Goal: Find specific page/section: Find specific page/section

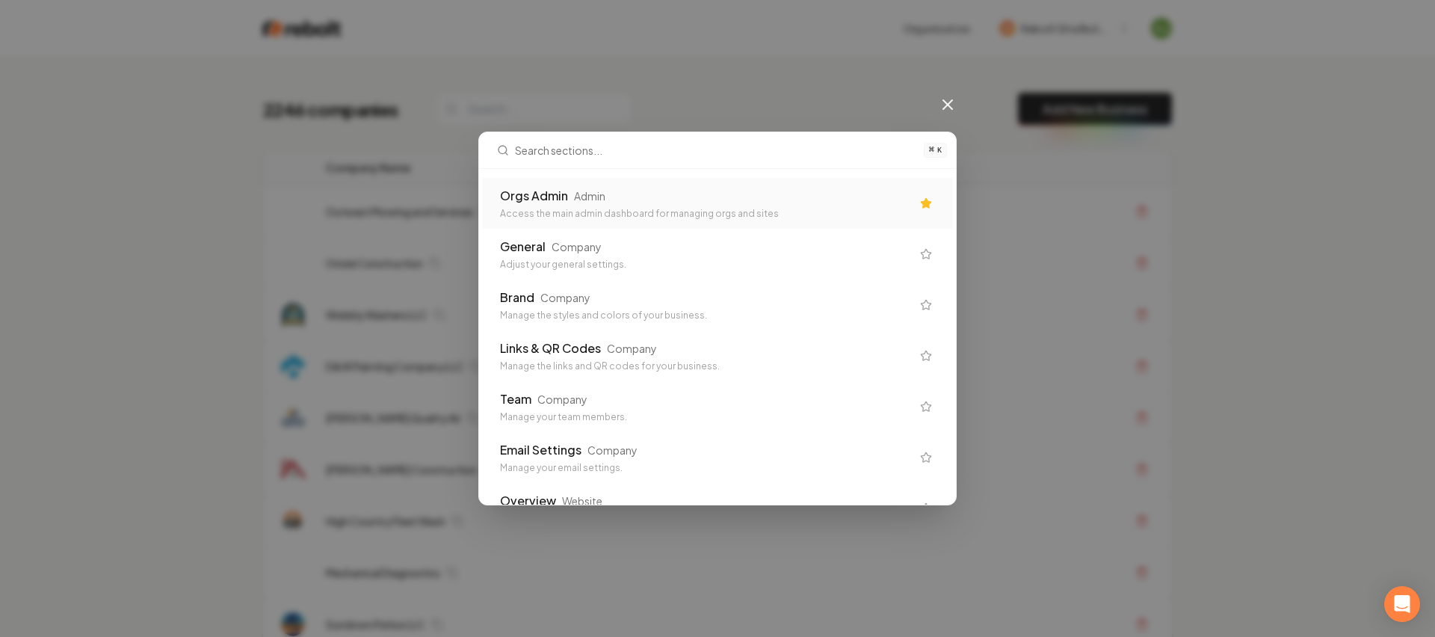
click at [630, 199] on div "Orgs Admin Admin" at bounding box center [705, 196] width 411 height 18
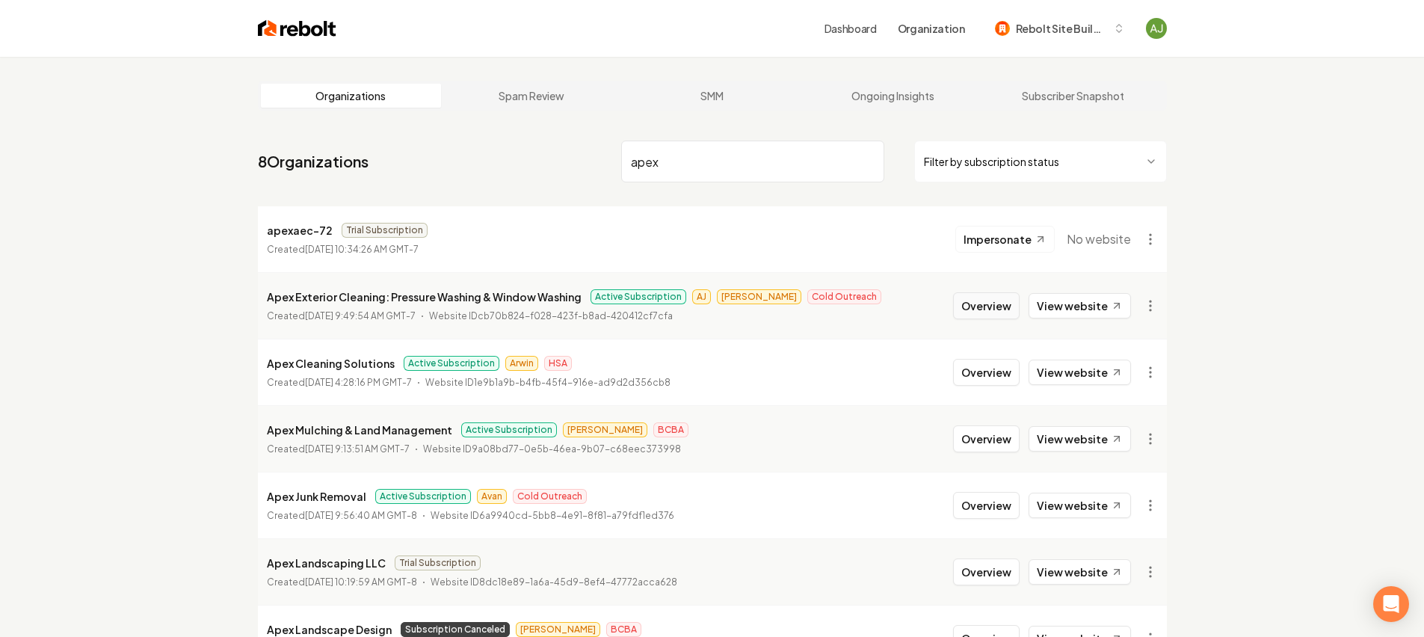
type input "apex"
click at [1009, 307] on button "Overview" at bounding box center [986, 305] width 67 height 27
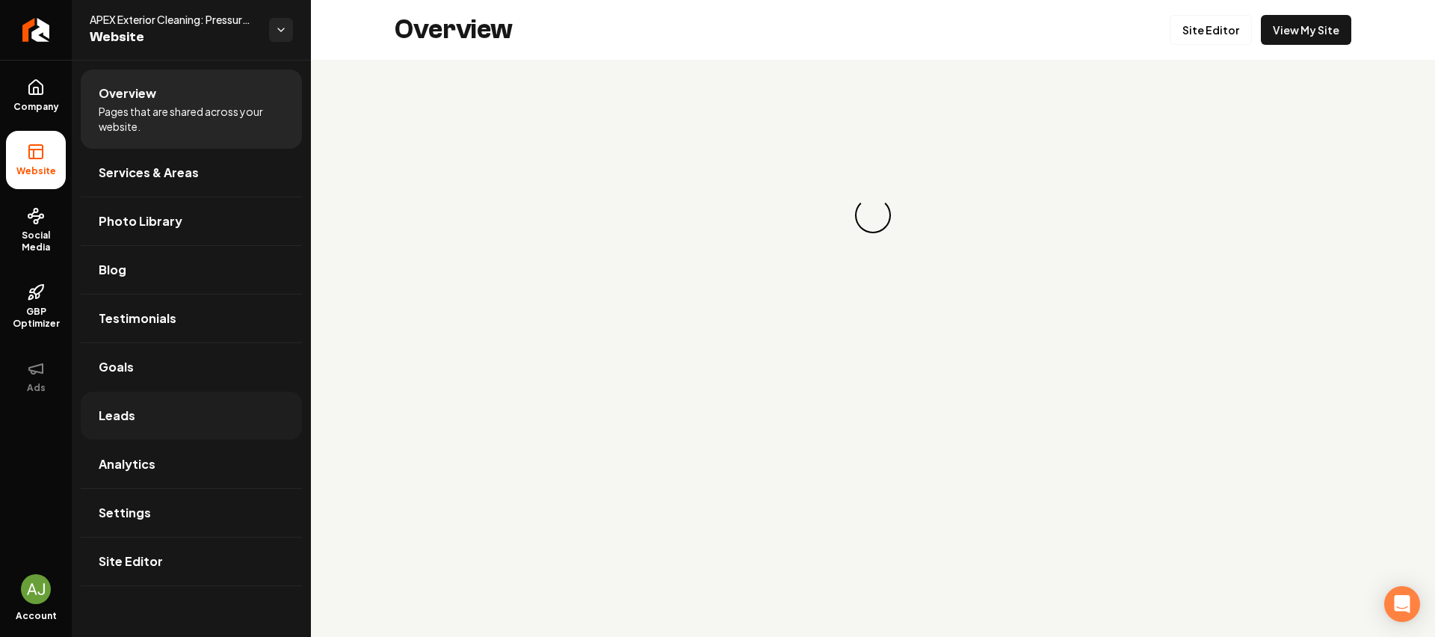
click at [122, 413] on span "Leads" at bounding box center [117, 416] width 37 height 18
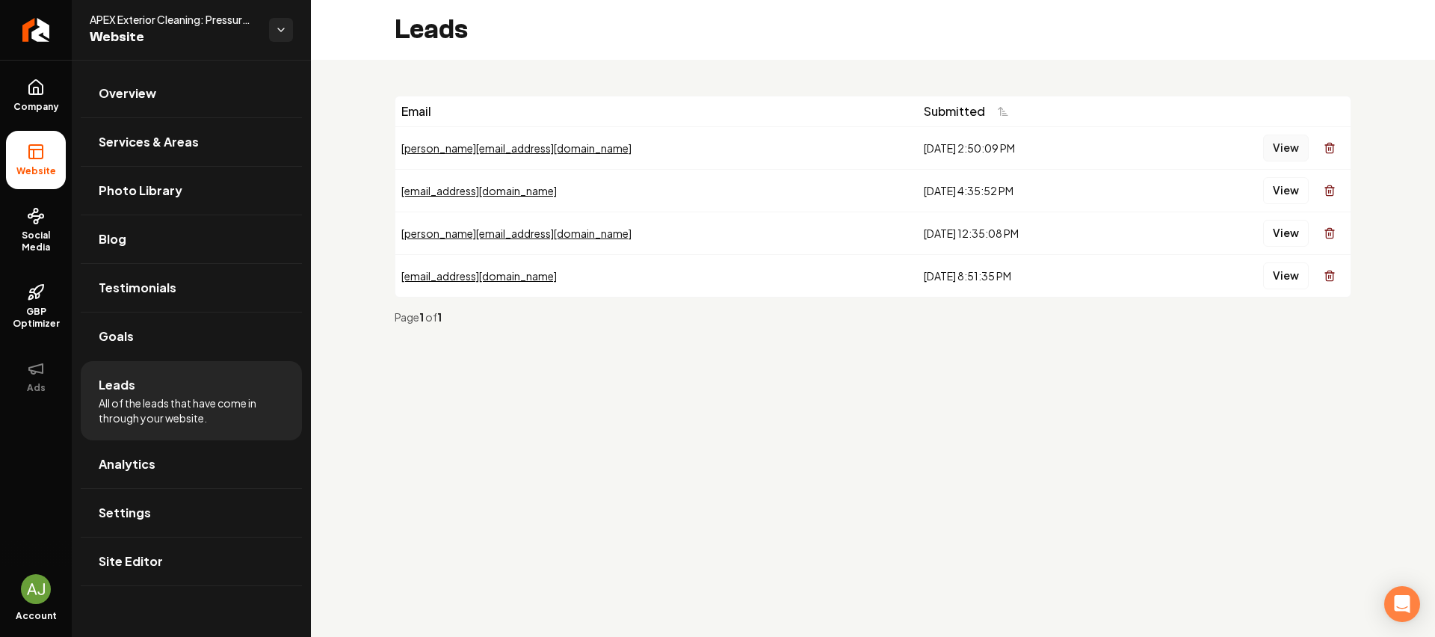
click at [1268, 152] on button "View" at bounding box center [1286, 148] width 46 height 27
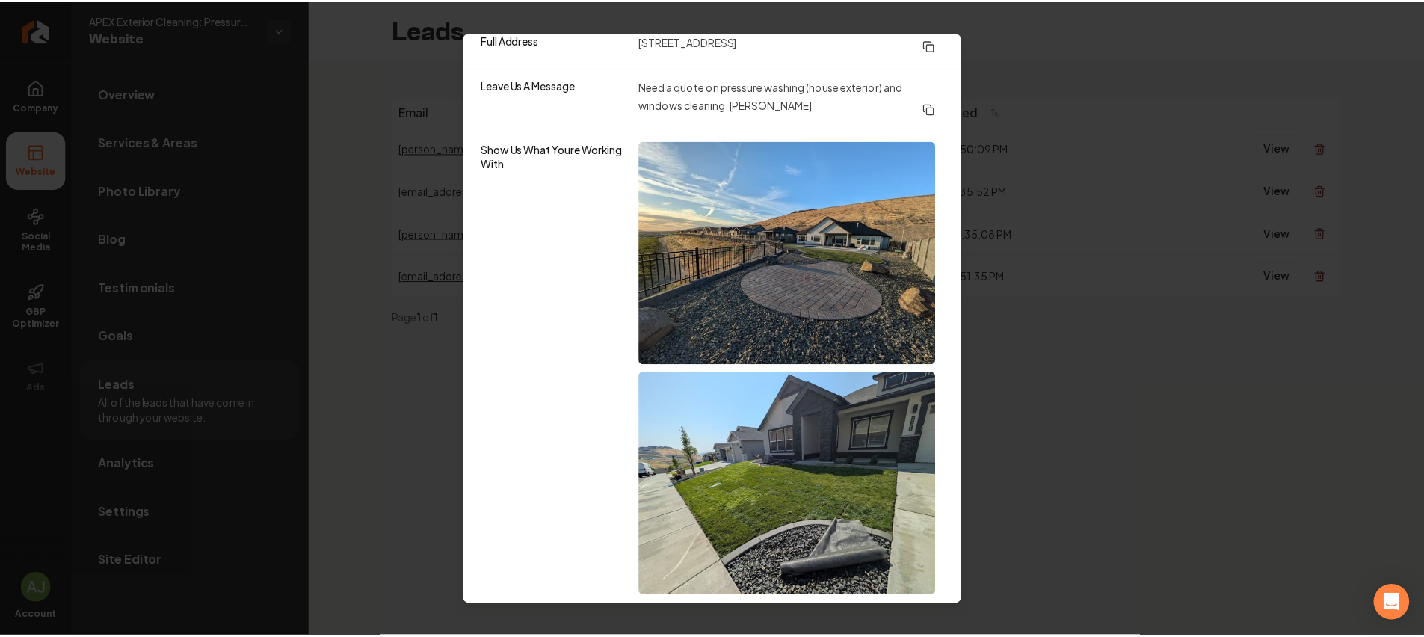
scroll to position [423, 0]
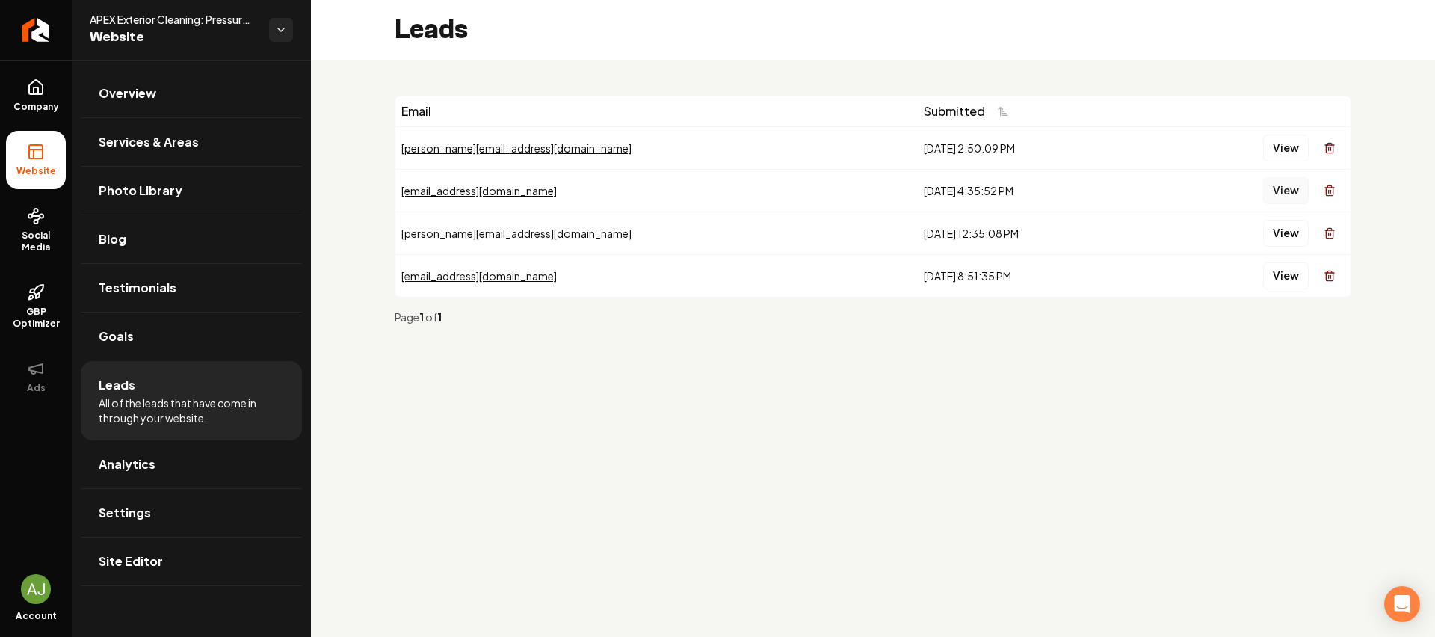
click at [1298, 189] on button "View" at bounding box center [1286, 190] width 46 height 27
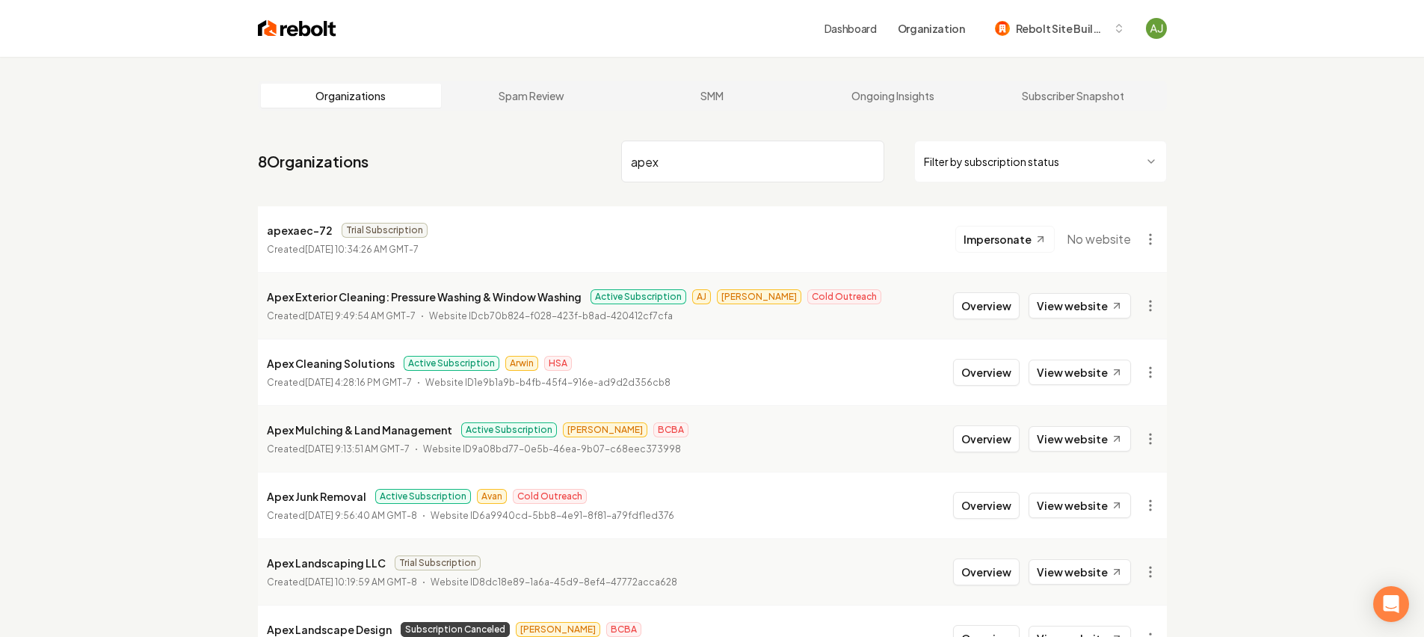
click at [867, 160] on input "apex" at bounding box center [752, 162] width 263 height 42
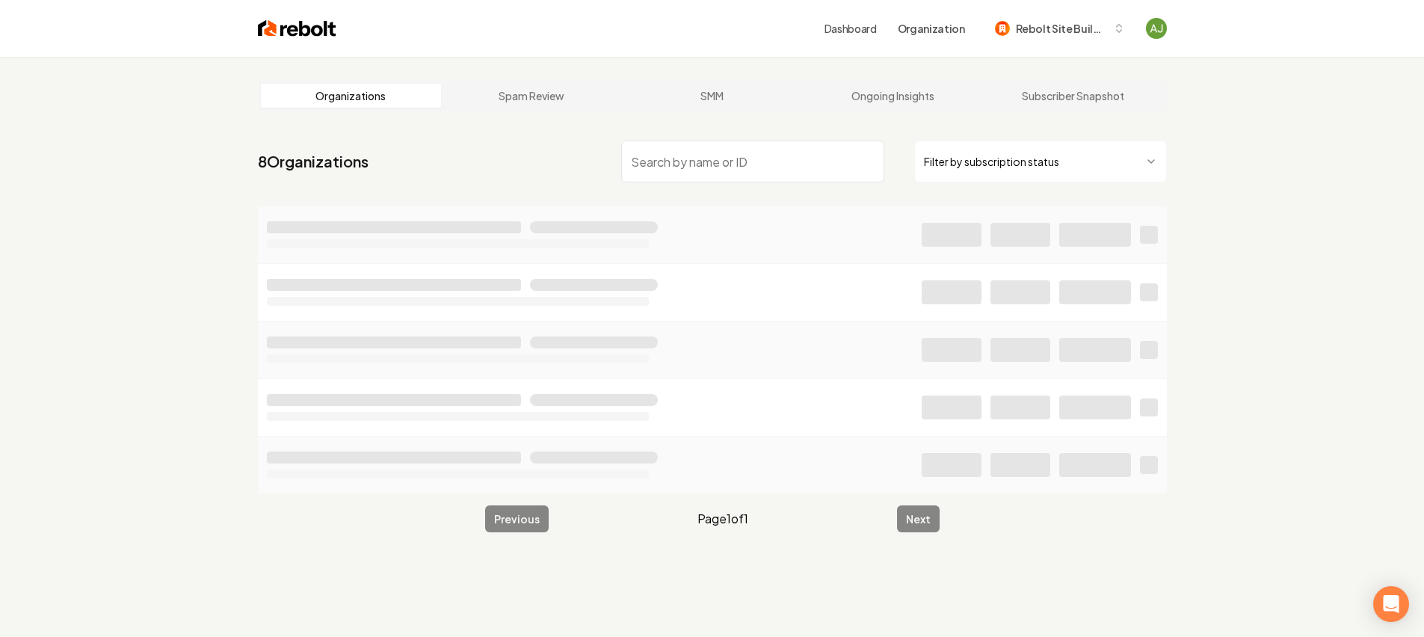
click at [840, 169] on input "search" at bounding box center [752, 162] width 263 height 42
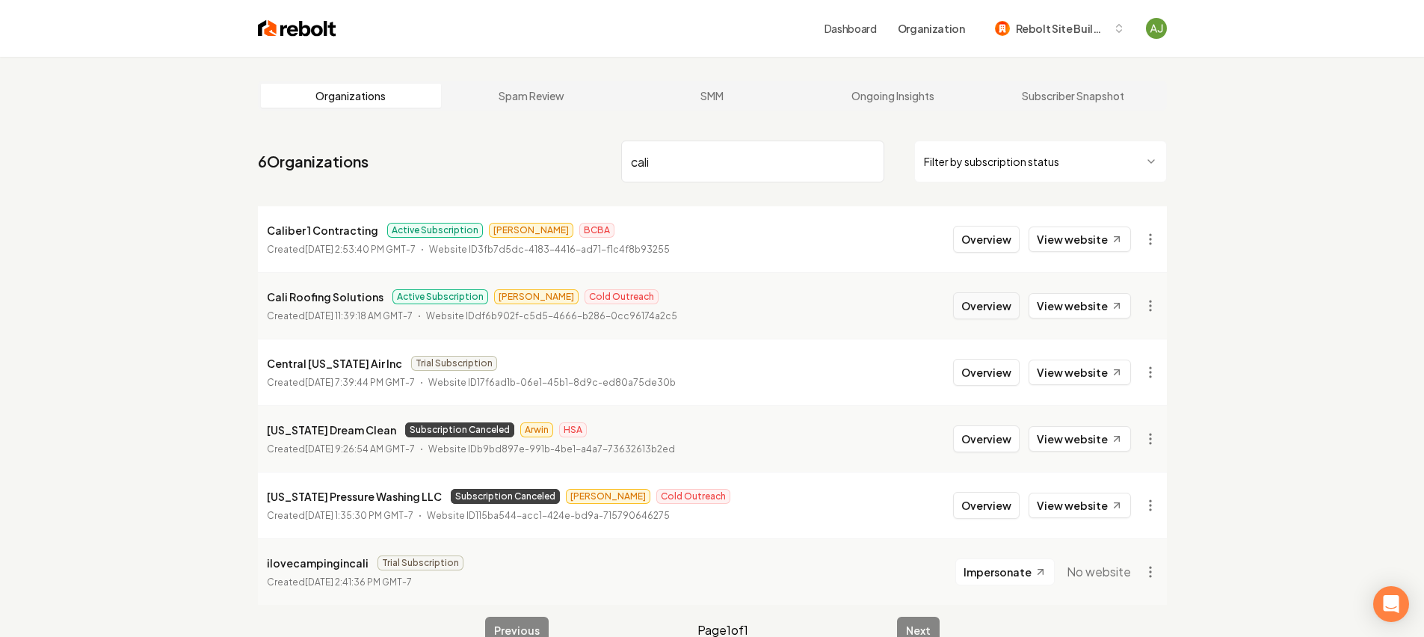
type input "cali"
click at [983, 299] on button "Overview" at bounding box center [986, 305] width 67 height 27
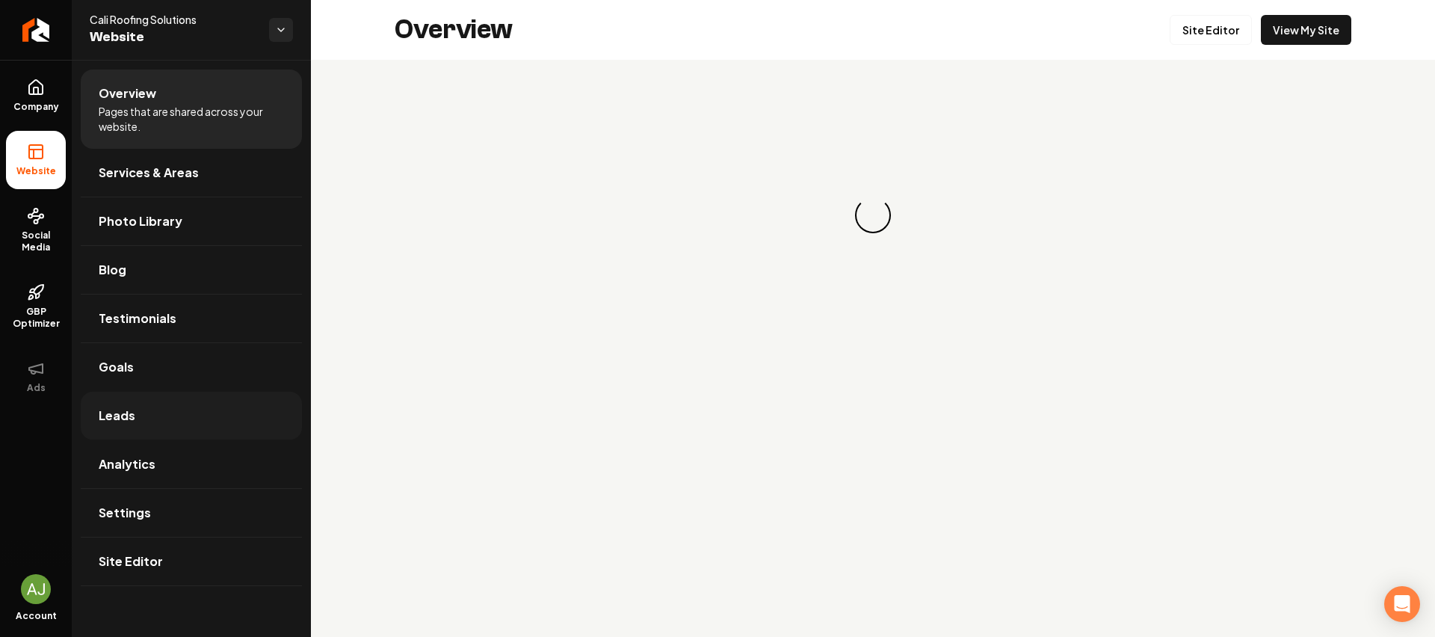
click at [170, 417] on link "Leads" at bounding box center [191, 416] width 221 height 48
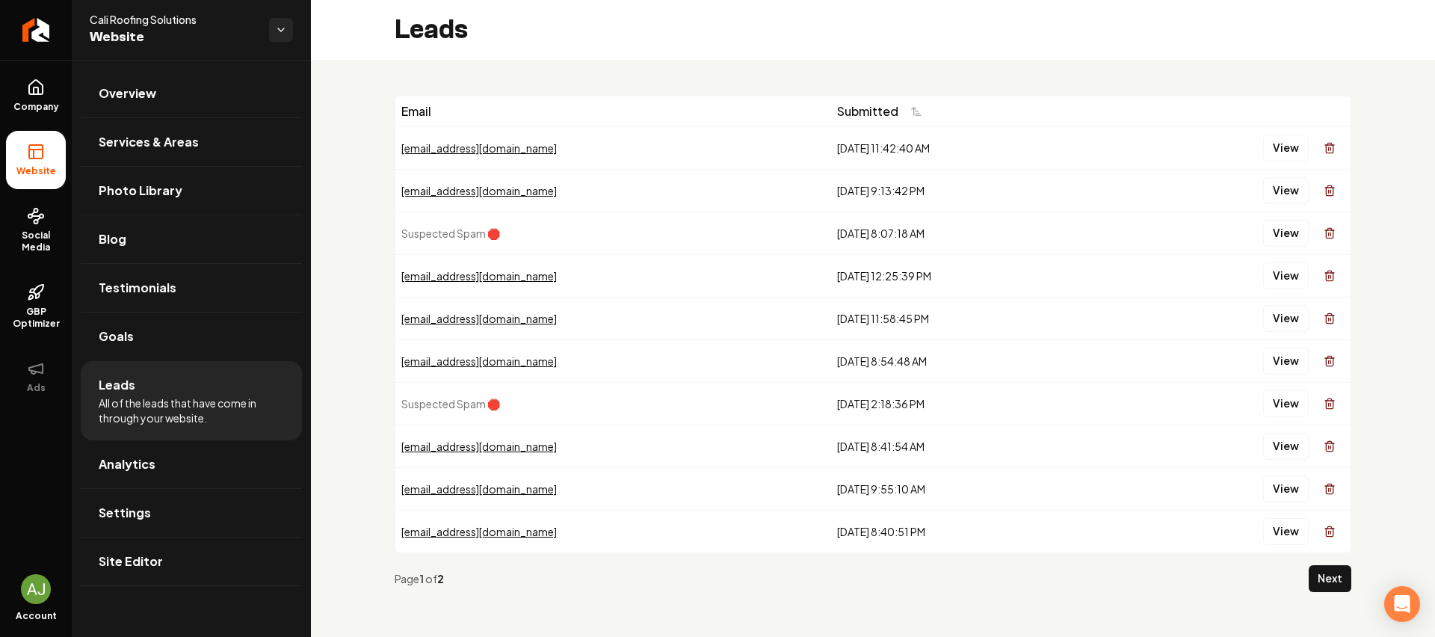
click at [1279, 161] on div "View" at bounding box center [1229, 148] width 231 height 30
click at [1275, 150] on button "View" at bounding box center [1286, 148] width 46 height 27
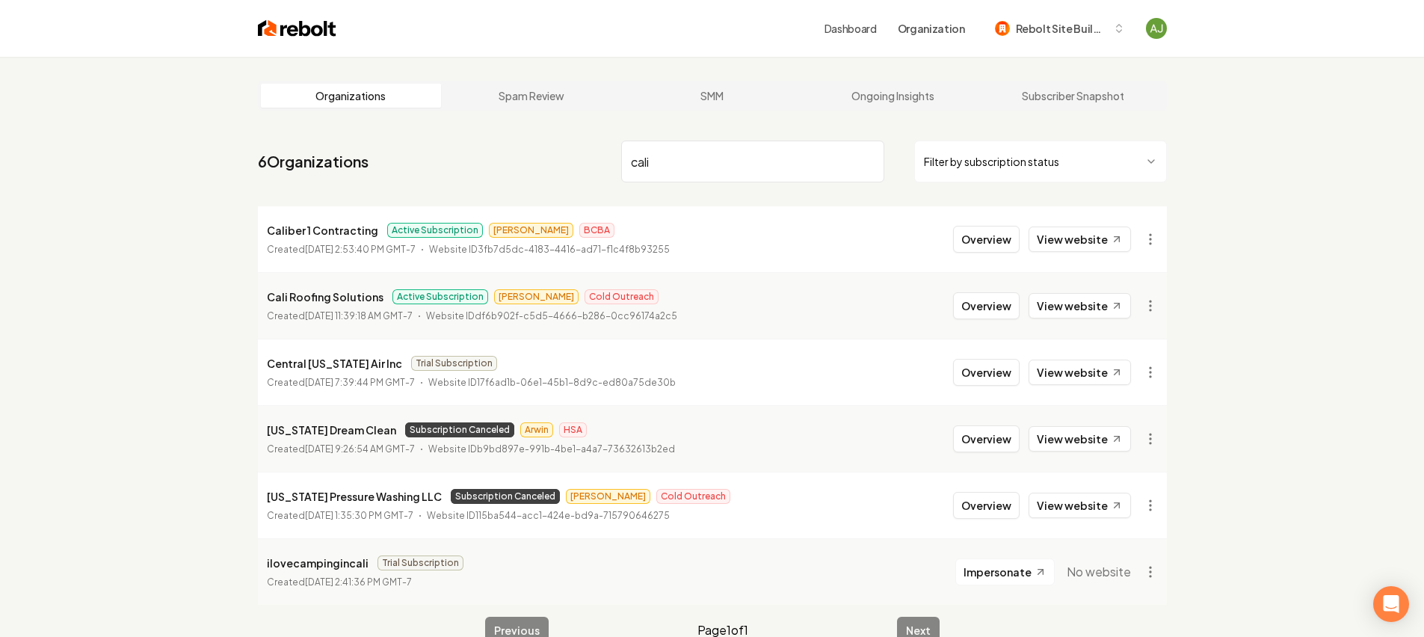
click at [863, 158] on input "cali" at bounding box center [752, 162] width 263 height 42
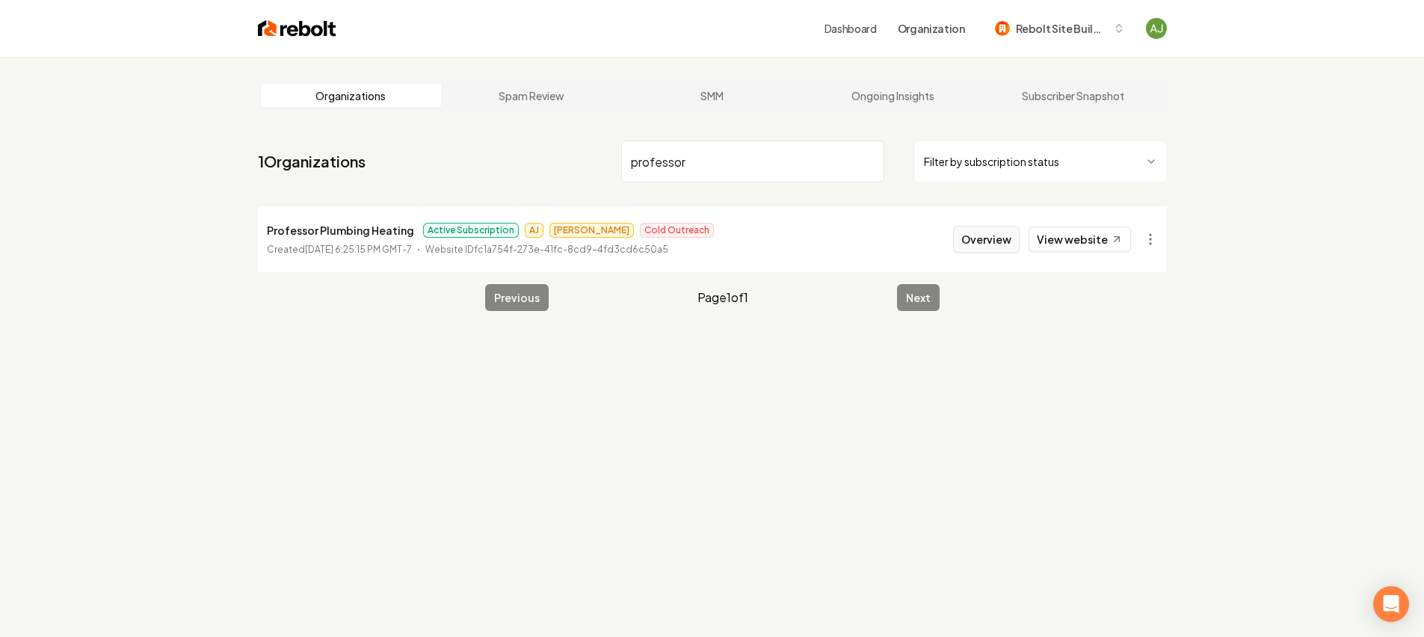
type input "professor"
click at [970, 239] on button "Overview" at bounding box center [986, 239] width 67 height 27
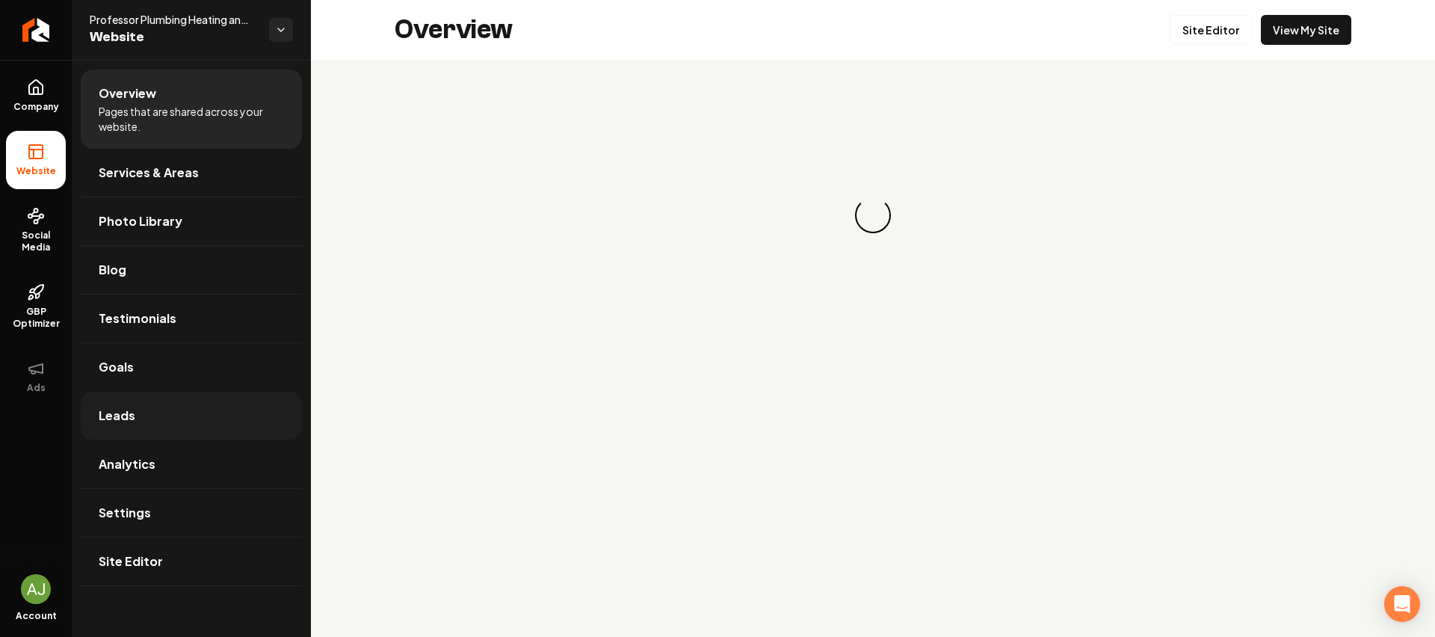
click at [125, 413] on span "Leads" at bounding box center [117, 416] width 37 height 18
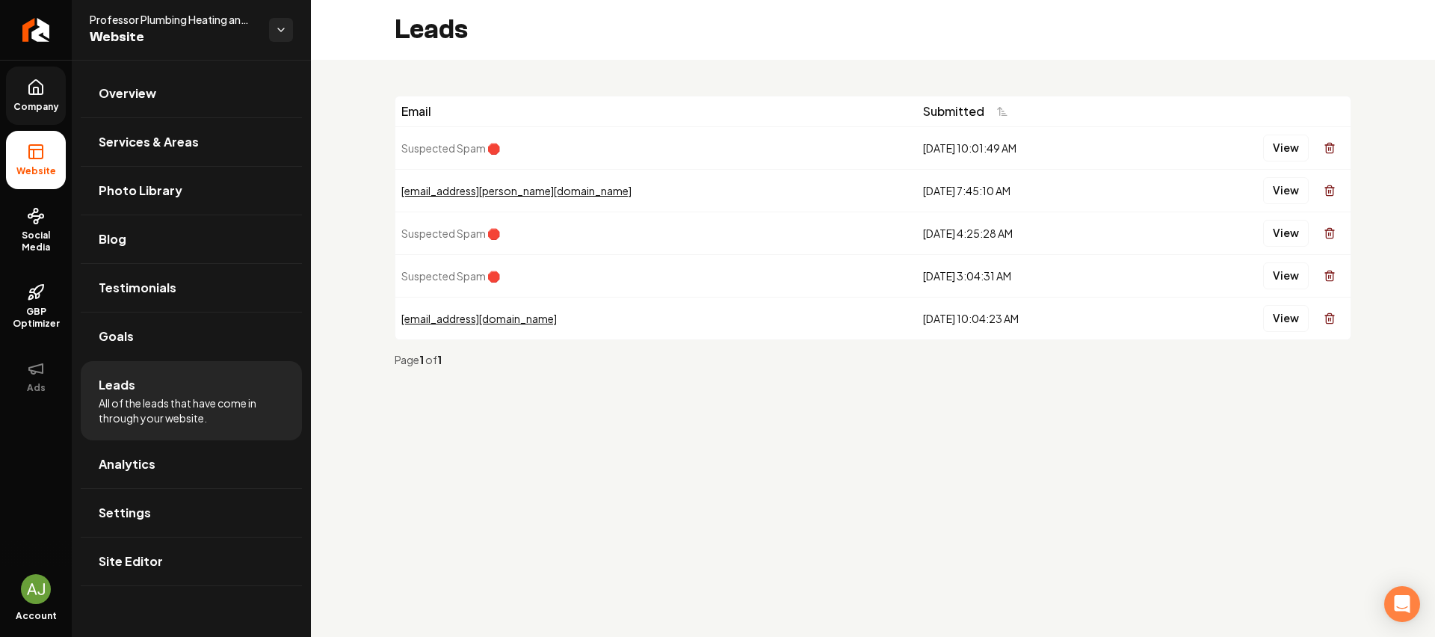
click at [42, 110] on span "Company" at bounding box center [36, 107] width 58 height 12
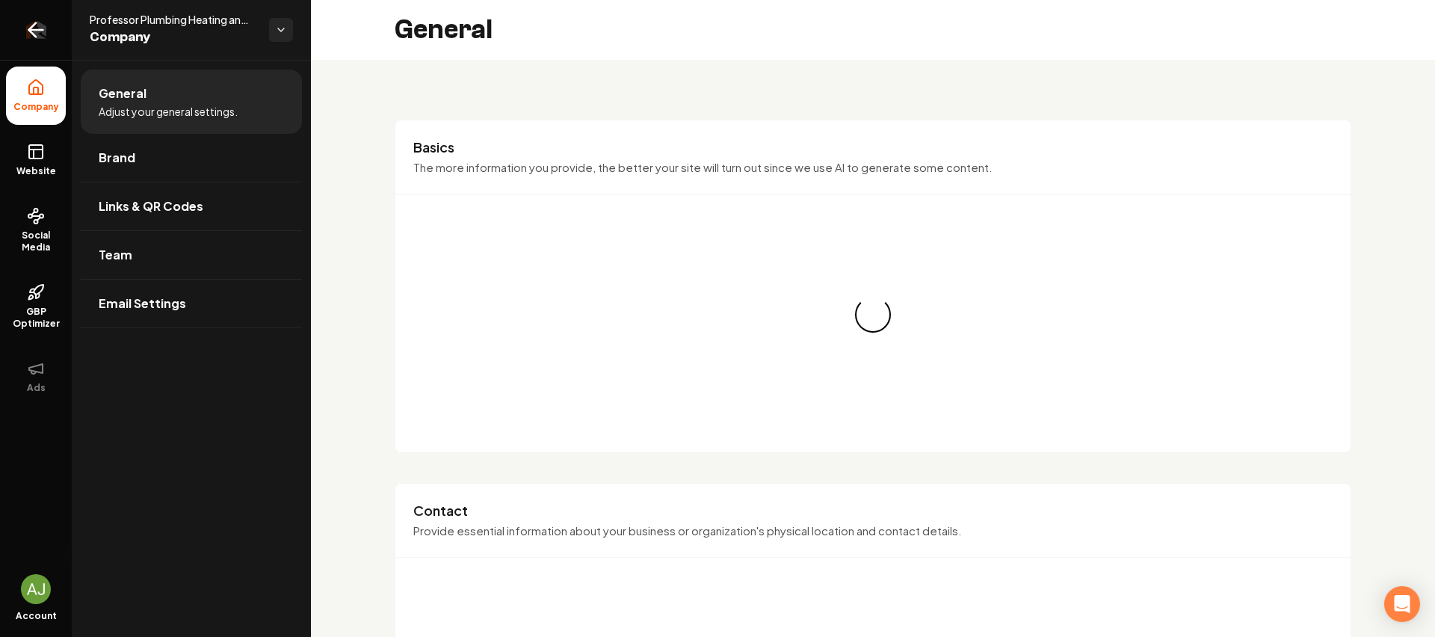
click at [43, 52] on link "Return to dashboard" at bounding box center [36, 30] width 72 height 60
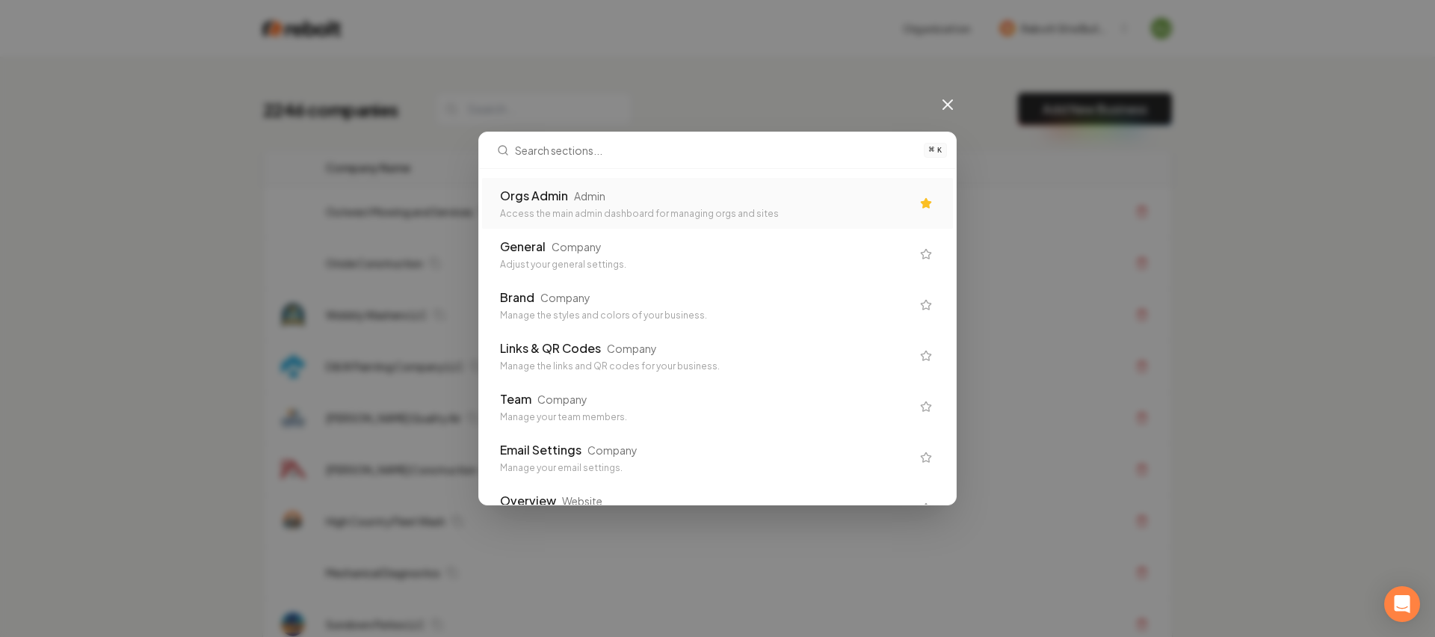
click at [544, 196] on div "Orgs Admin" at bounding box center [534, 196] width 68 height 18
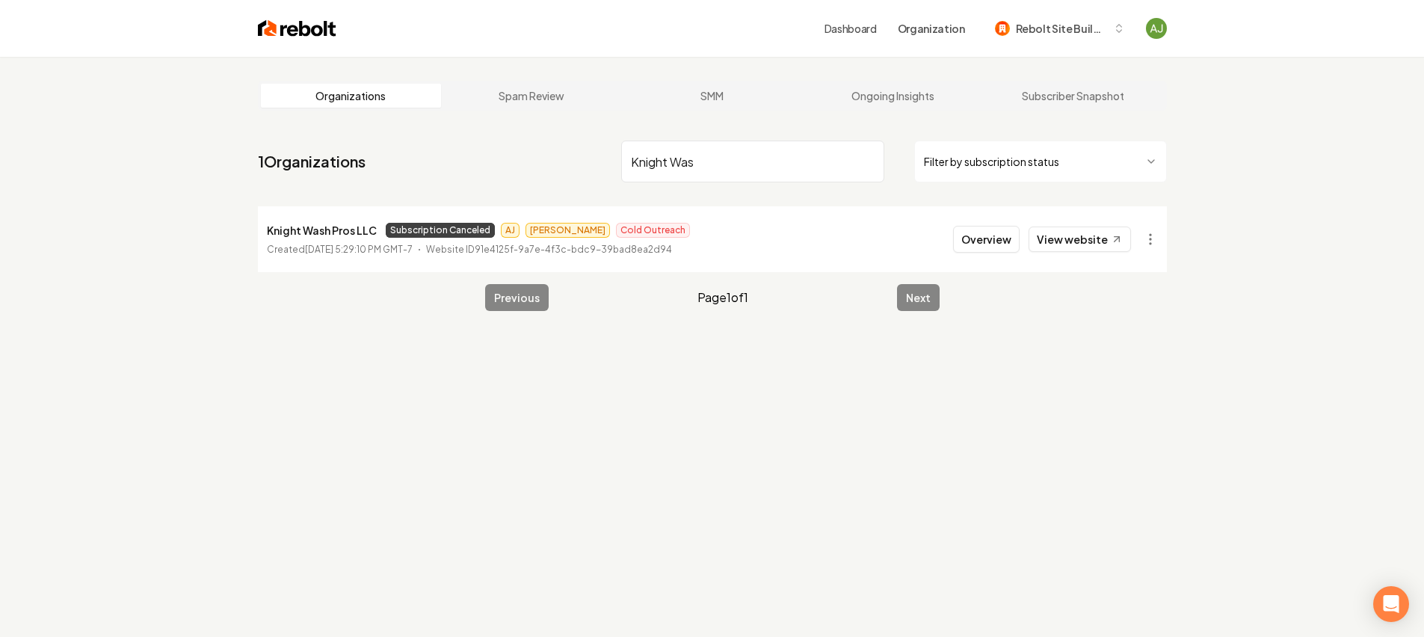
type input "Knight Was"
click at [876, 162] on input "Knight Was" at bounding box center [752, 162] width 263 height 42
click at [868, 164] on input "Knight Was" at bounding box center [752, 162] width 263 height 42
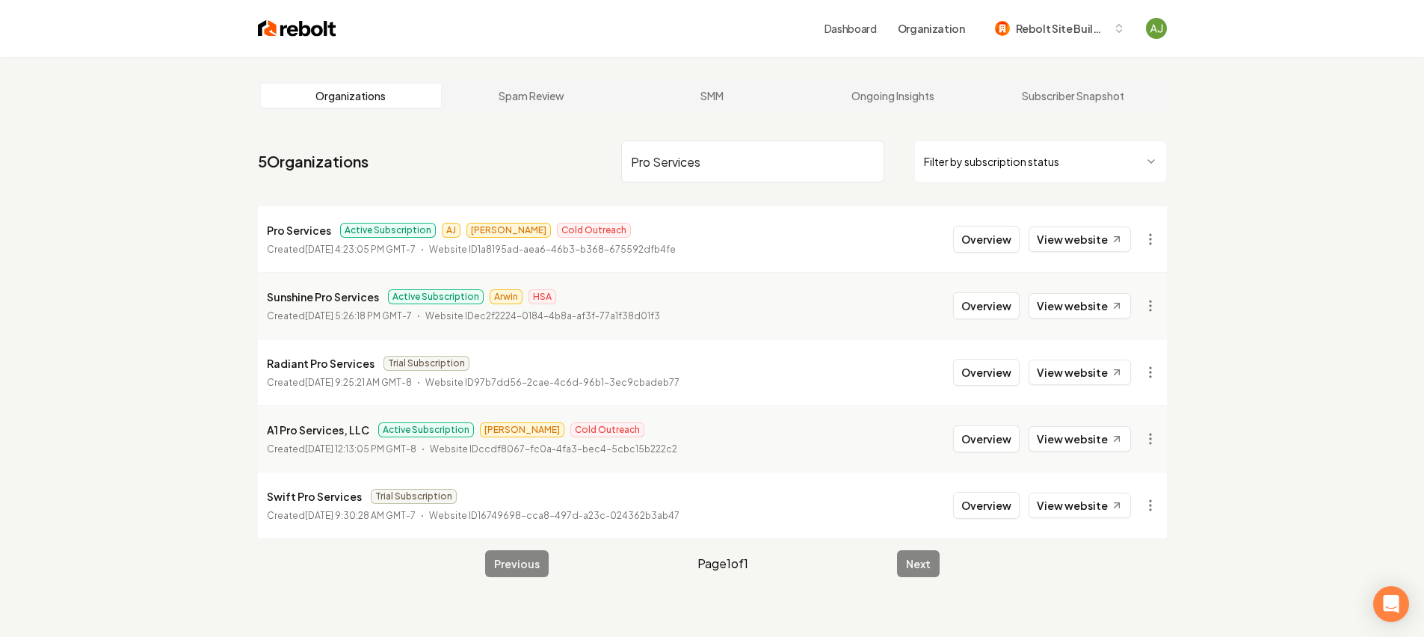
type input "Pro Services"
click at [307, 229] on p "Pro Services" at bounding box center [299, 230] width 64 height 18
